Goal: Task Accomplishment & Management: Manage account settings

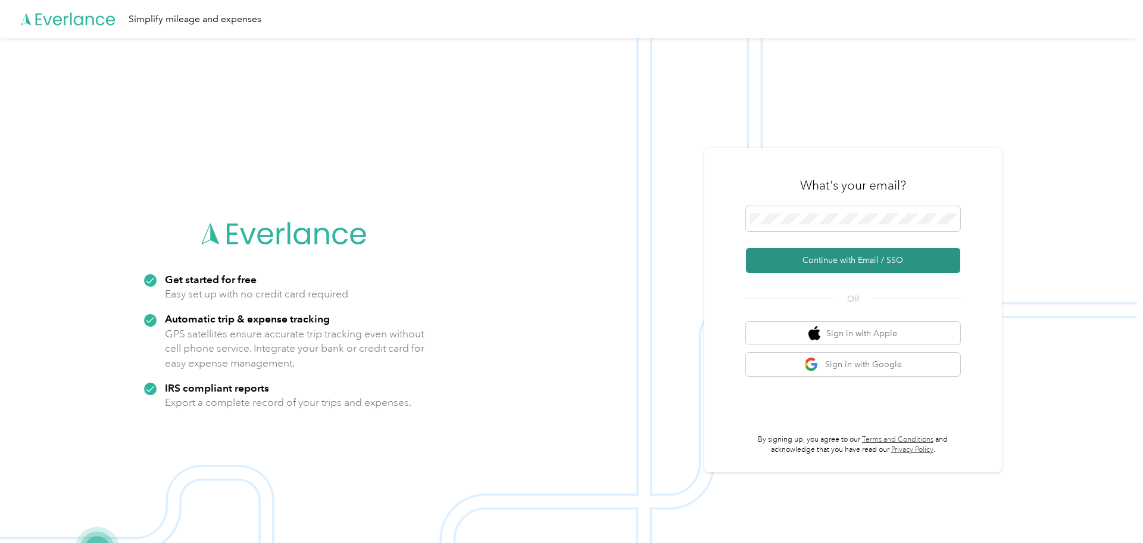
click at [876, 259] on button "Continue with Email / SSO" at bounding box center [853, 260] width 214 height 25
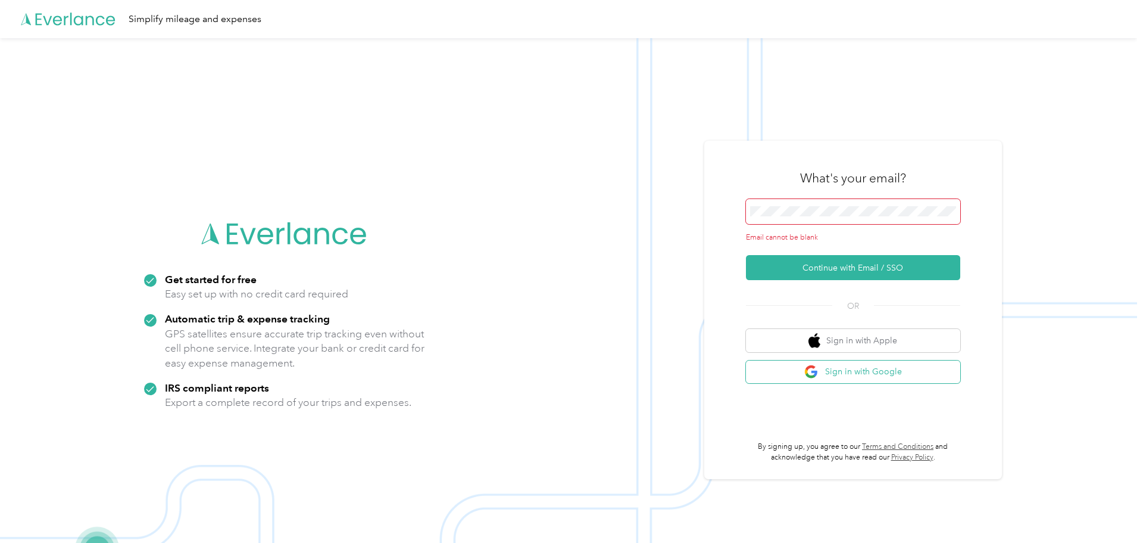
click at [899, 376] on button "Sign in with Google" at bounding box center [853, 371] width 214 height 23
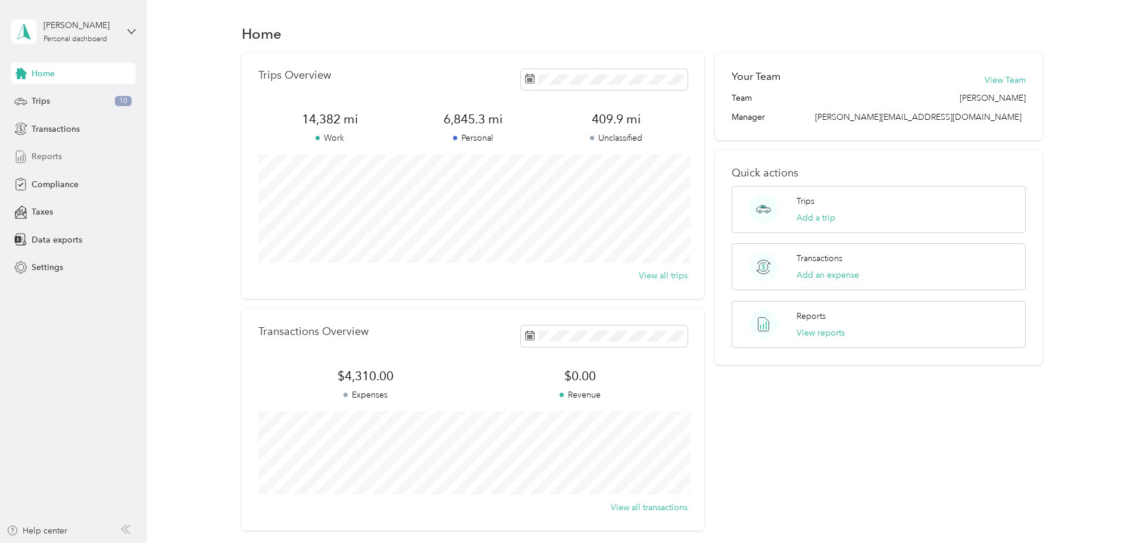
click at [61, 156] on span "Reports" at bounding box center [47, 156] width 30 height 13
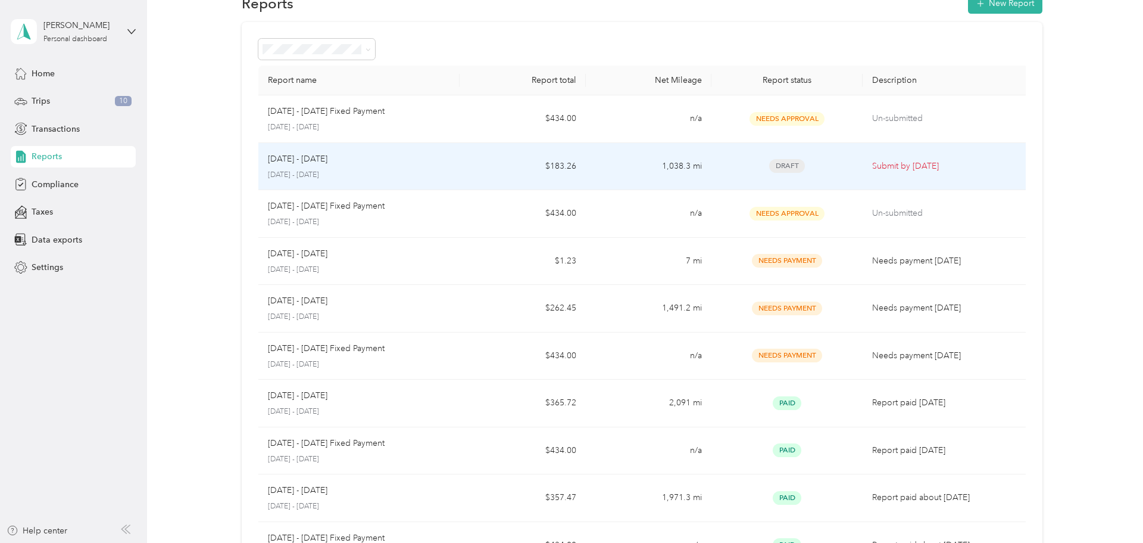
scroll to position [33, 0]
